Goal: Task Accomplishment & Management: Complete application form

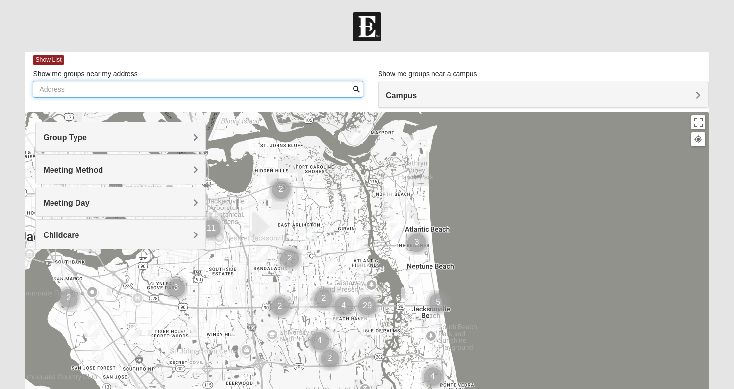
click at [139, 89] on input "Show me groups near my address" at bounding box center [198, 89] width 330 height 17
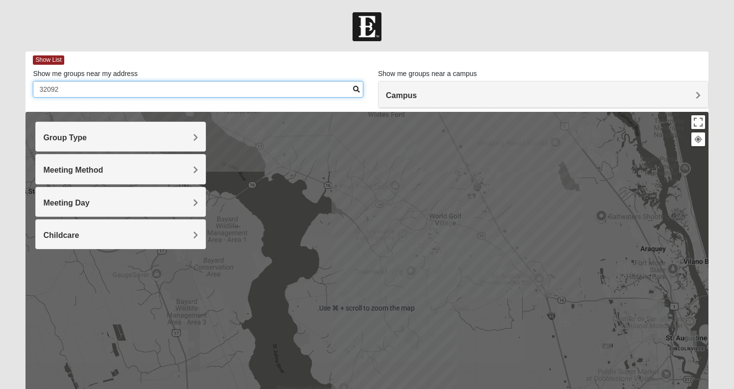
type input "32092"
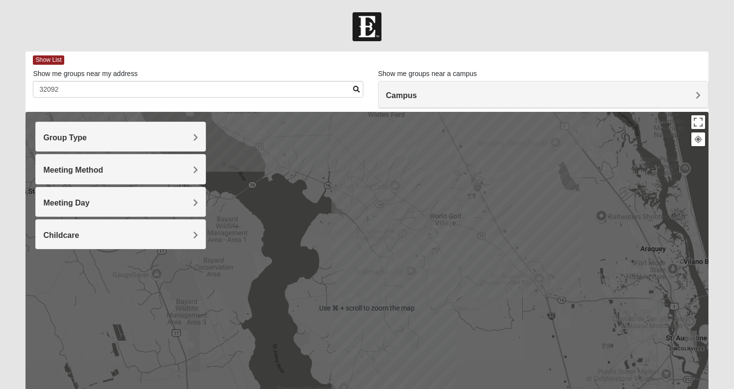
click at [448, 296] on div at bounding box center [366, 308] width 683 height 392
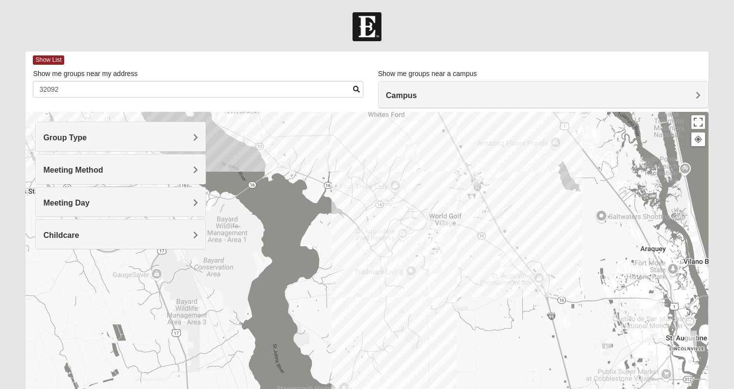
click at [396, 265] on img "Womens Worsham / Schultheis 32092" at bounding box center [393, 265] width 12 height 16
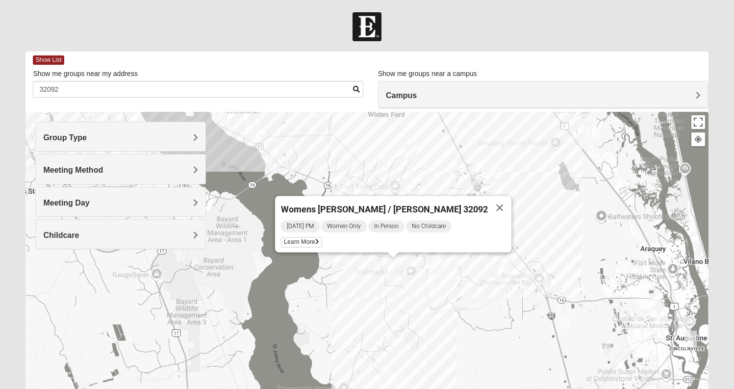
click at [182, 140] on h4 "Group Type" at bounding box center [120, 137] width 155 height 9
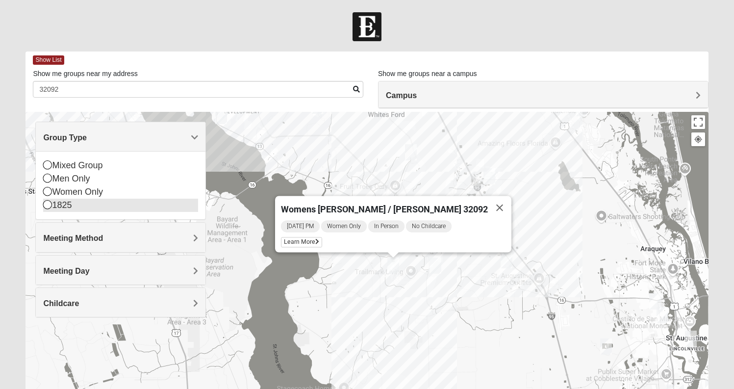
click at [49, 205] on icon at bounding box center [47, 204] width 9 height 9
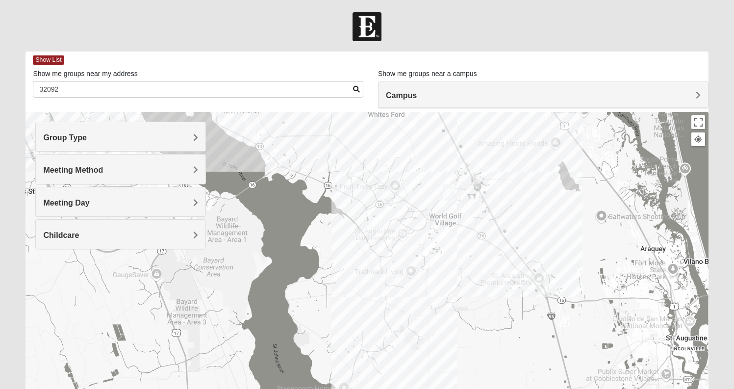
click at [412, 273] on div at bounding box center [366, 308] width 683 height 392
click at [458, 220] on button "Close" at bounding box center [458, 222] width 24 height 24
click at [451, 192] on img "1825 Mixed Barfield 32092" at bounding box center [449, 192] width 12 height 16
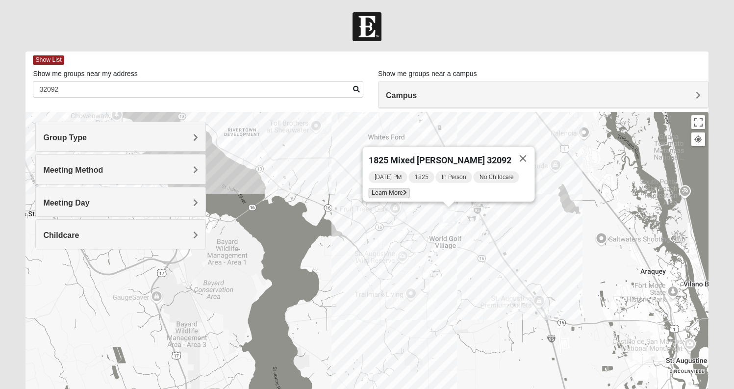
click at [383, 190] on span "Learn More" at bounding box center [389, 193] width 41 height 10
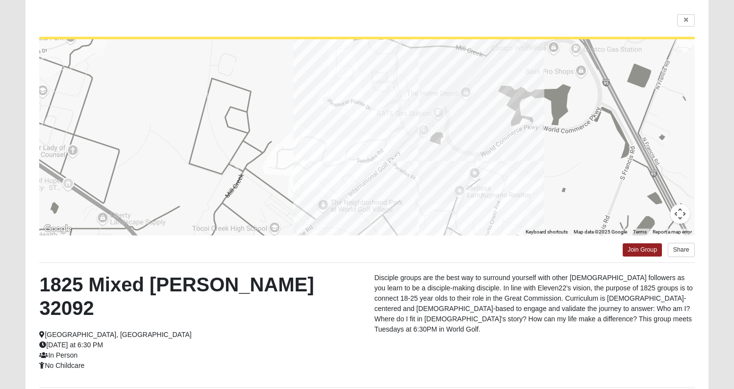
scroll to position [66, 0]
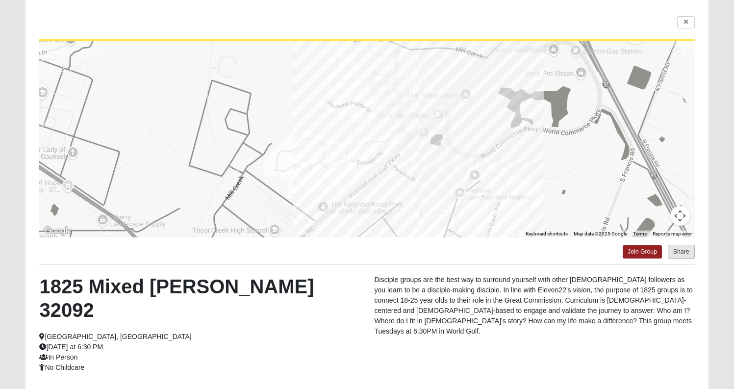
click at [678, 249] on button "Share" at bounding box center [681, 252] width 27 height 14
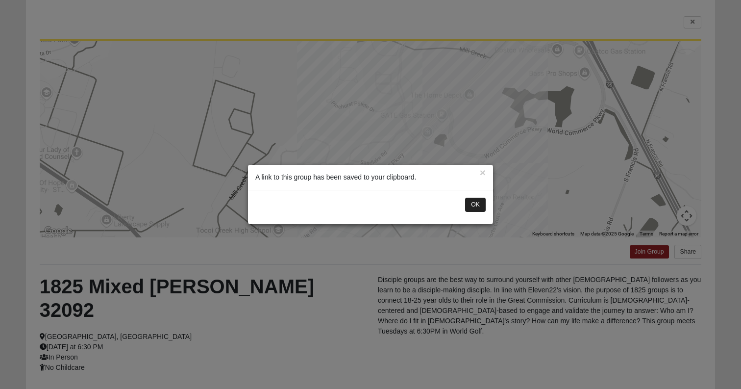
click at [472, 205] on button "OK" at bounding box center [475, 205] width 21 height 14
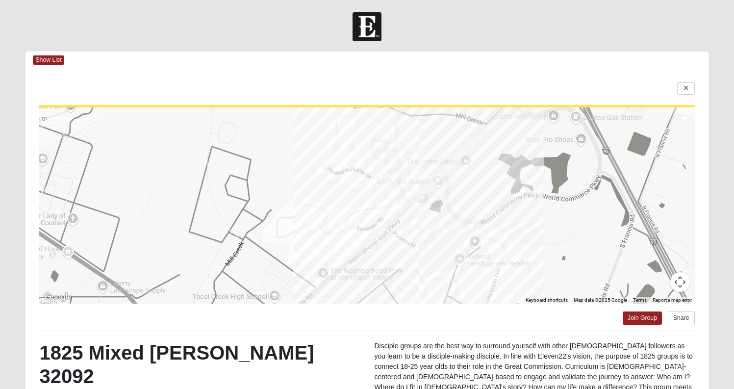
scroll to position [67, 0]
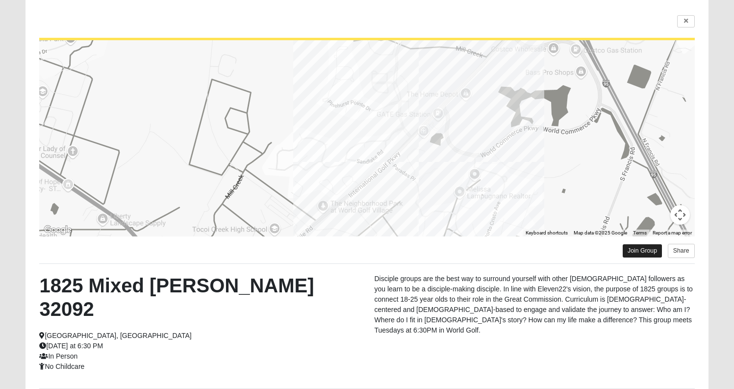
click at [642, 247] on link "Join Group" at bounding box center [642, 250] width 39 height 13
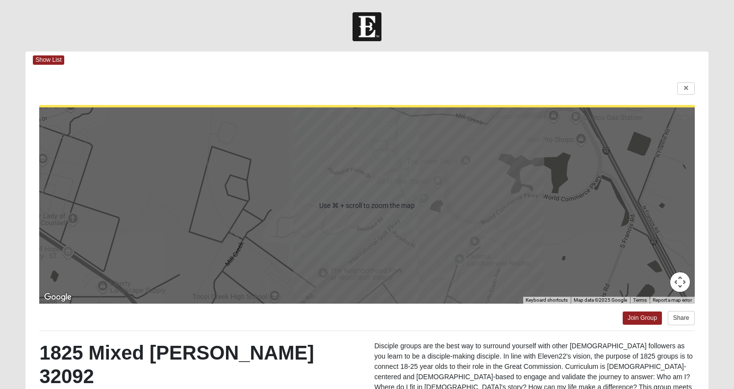
scroll to position [142, 0]
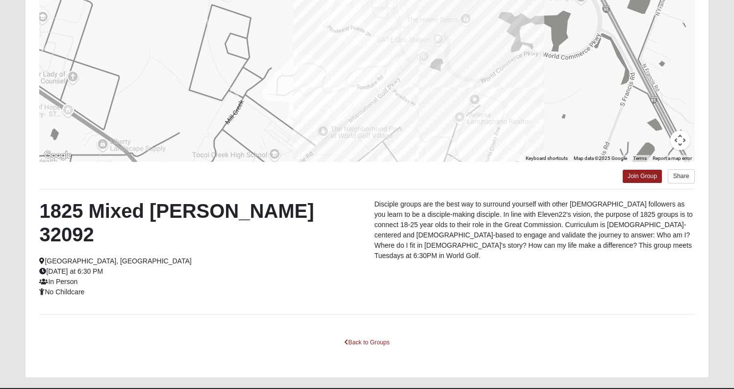
click at [609, 0] on div at bounding box center [366, 64] width 655 height 196
